Goal: Task Accomplishment & Management: Use online tool/utility

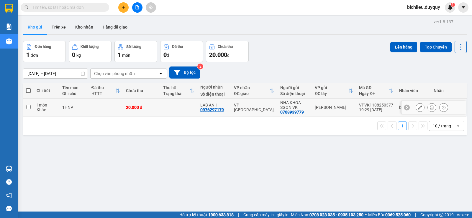
click at [28, 106] on input "checkbox" at bounding box center [28, 107] width 4 height 4
checkbox input "true"
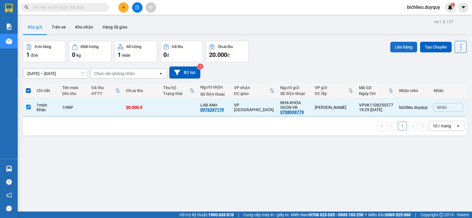
click at [399, 45] on button "Lên hàng" at bounding box center [403, 47] width 27 height 11
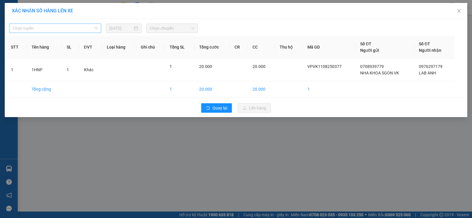
click at [37, 30] on span "Chọn tuyến" at bounding box center [55, 28] width 85 height 9
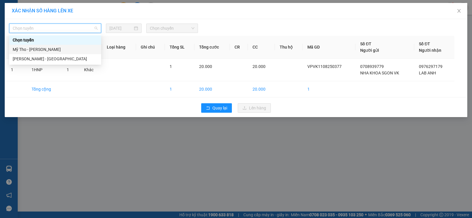
click at [55, 50] on div "Mỹ Tho - [PERSON_NAME]" at bounding box center [55, 49] width 85 height 6
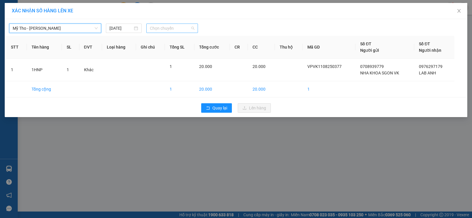
click at [182, 26] on span "Chọn chuyến" at bounding box center [172, 28] width 45 height 9
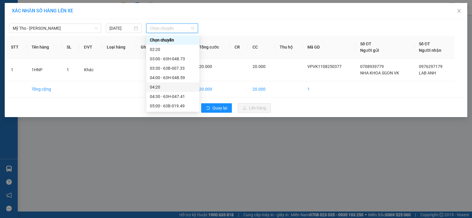
click at [160, 86] on div "04:20" at bounding box center [173, 87] width 46 height 6
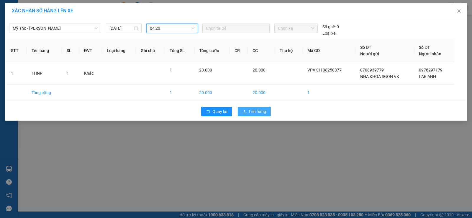
click at [258, 113] on span "Lên hàng" at bounding box center [257, 111] width 17 height 6
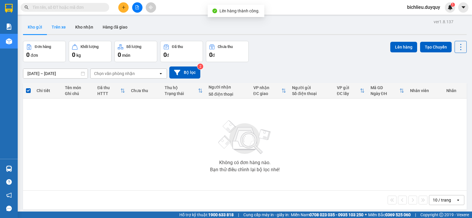
click at [60, 26] on button "Trên xe" at bounding box center [59, 27] width 24 height 14
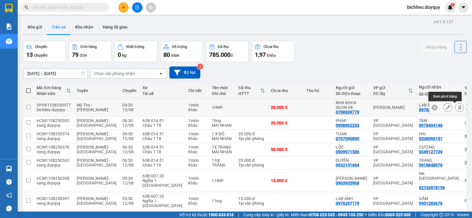
click at [457, 107] on icon at bounding box center [459, 108] width 4 height 4
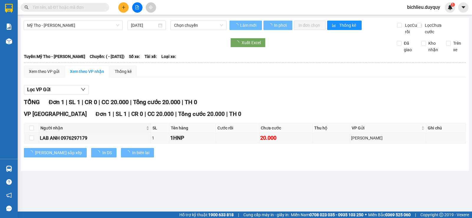
type input "[DATE]"
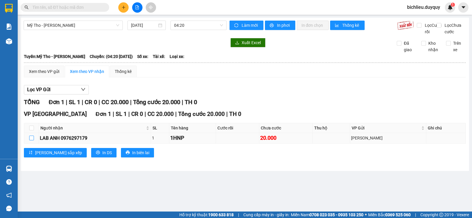
click at [31, 141] on input "checkbox" at bounding box center [31, 138] width 5 height 5
checkbox input "true"
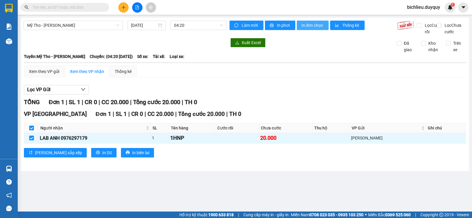
click at [321, 27] on span "In đơn chọn" at bounding box center [312, 25] width 23 height 6
click at [10, 6] on img at bounding box center [9, 8] width 8 height 9
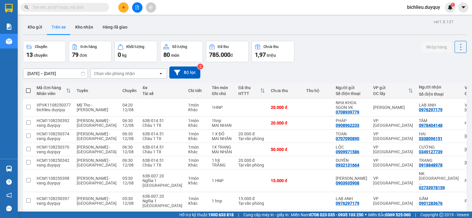
click at [147, 75] on div "Chọn văn phòng nhận" at bounding box center [125, 73] width 68 height 9
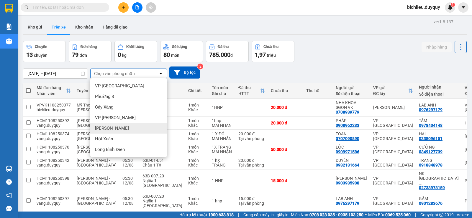
click at [117, 130] on div "[PERSON_NAME]" at bounding box center [128, 128] width 77 height 11
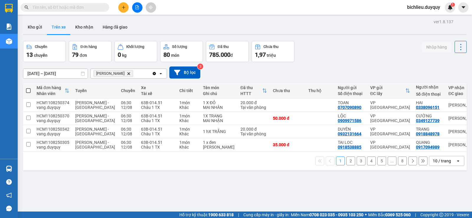
click at [433, 162] on div "10 / trang" at bounding box center [442, 161] width 18 height 6
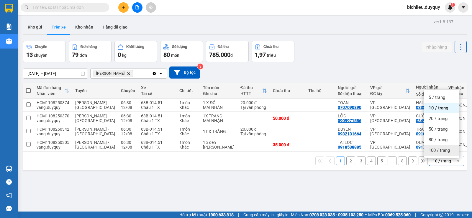
click at [434, 154] on div "100 / trang" at bounding box center [441, 150] width 35 height 11
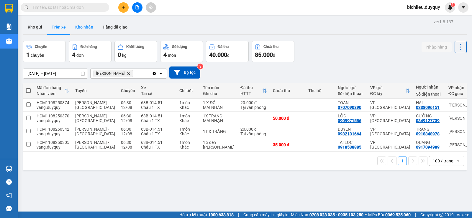
click at [86, 30] on button "Kho nhận" at bounding box center [83, 27] width 27 height 14
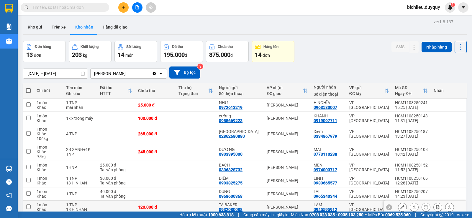
scroll to position [58, 0]
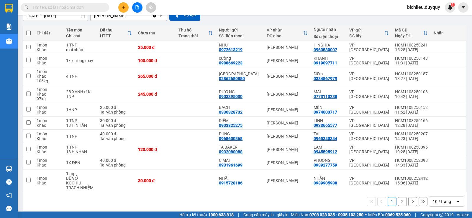
click at [433, 199] on div "10 / trang" at bounding box center [442, 202] width 18 height 6
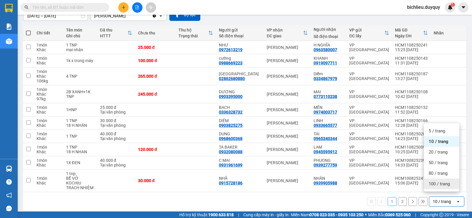
click at [435, 184] on span "100 / trang" at bounding box center [438, 184] width 21 height 6
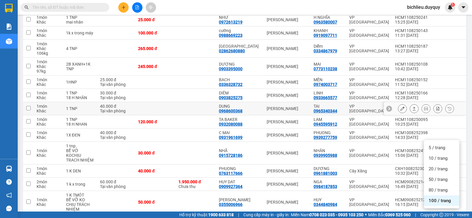
scroll to position [0, 2]
